Goal: Information Seeking & Learning: Check status

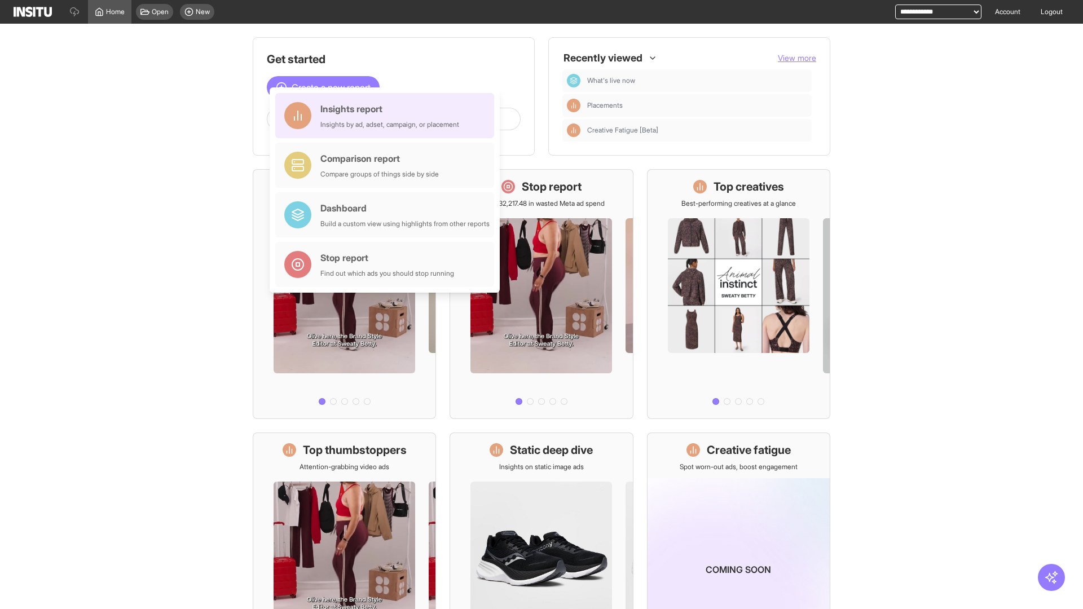
click at [388, 116] on div "Insights report Insights by ad, adset, campaign, or placement" at bounding box center [389, 115] width 139 height 27
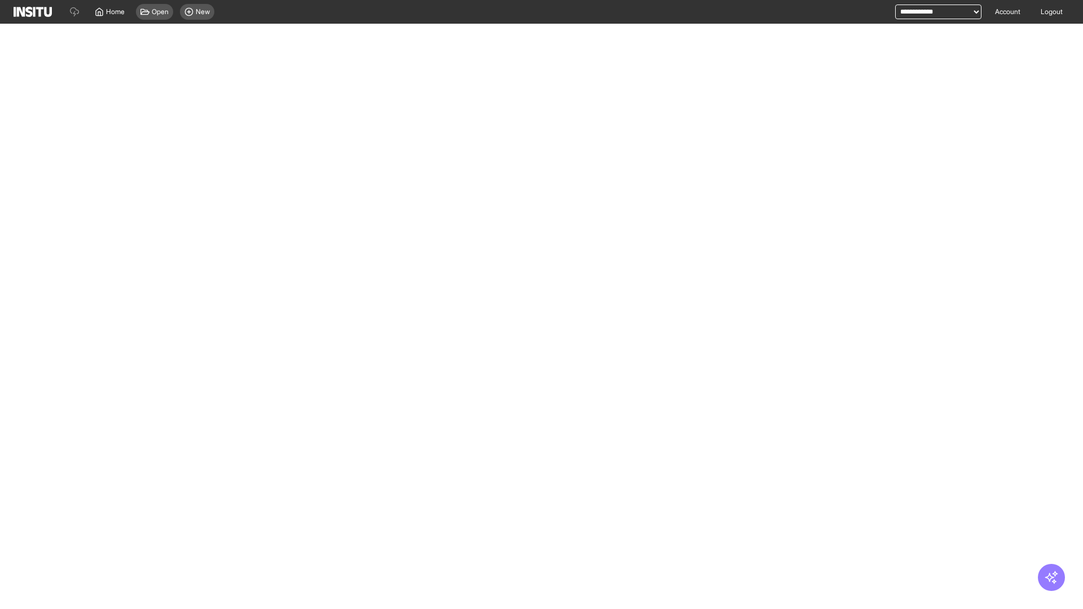
select select "**"
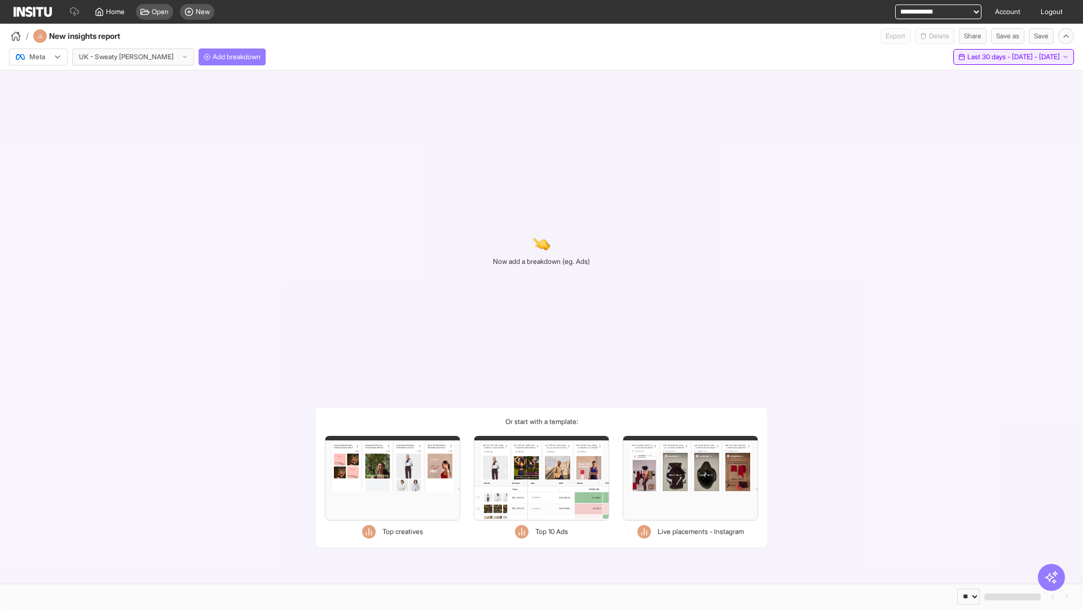
click at [990, 57] on span "Last 30 days - [DATE] - [DATE]" at bounding box center [1014, 56] width 93 height 9
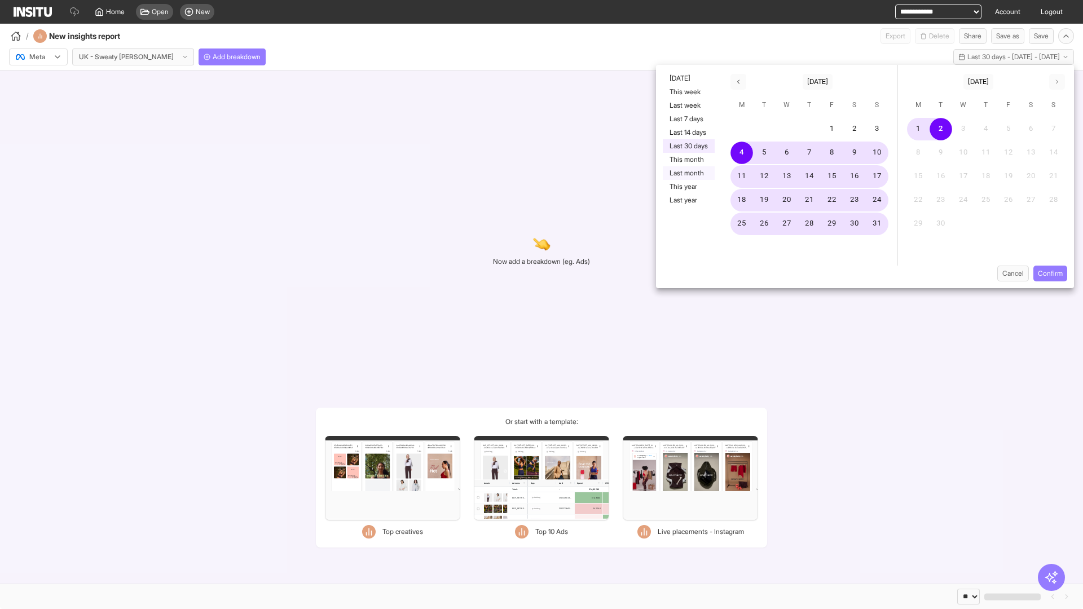
click at [688, 173] on button "Last month" at bounding box center [689, 173] width 52 height 14
